Goal: Navigation & Orientation: Find specific page/section

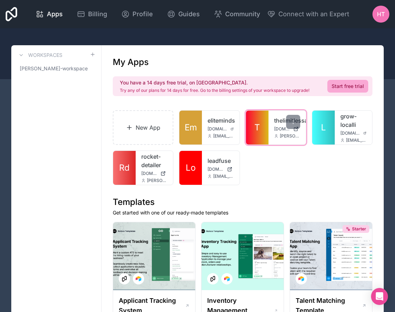
click at [276, 120] on link "thelimitlessagency" at bounding box center [287, 120] width 26 height 8
click at [279, 122] on link "thelimitlessagency" at bounding box center [287, 120] width 26 height 8
